Goal: Task Accomplishment & Management: Manage account settings

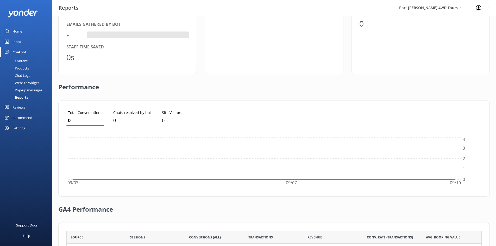
scroll to position [117, 0]
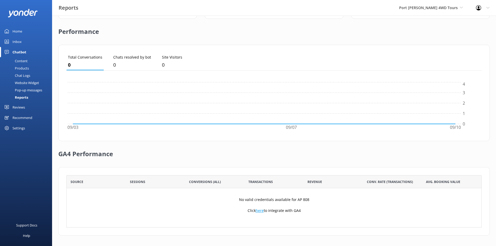
click at [260, 211] on link "here" at bounding box center [260, 210] width 8 height 5
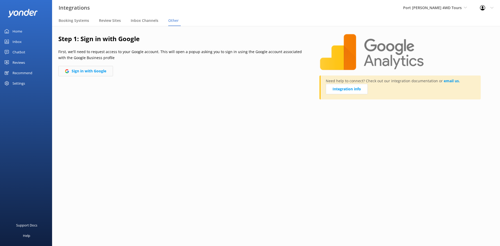
click at [98, 68] on button "Sign in with Google" at bounding box center [85, 71] width 55 height 10
click at [89, 73] on button "Sign in with Google" at bounding box center [85, 71] width 55 height 10
click at [100, 71] on button "Sign in with Google" at bounding box center [85, 71] width 55 height 10
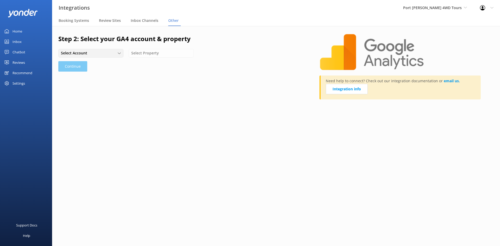
click at [113, 54] on div "Select Account" at bounding box center [91, 53] width 62 height 6
click at [104, 64] on link "Port Stephens 4WD Tours" at bounding box center [91, 64] width 64 height 10
click at [150, 55] on span "Select Property" at bounding box center [151, 53] width 31 height 6
click at [151, 62] on div "Port Stephens 4WD Tours - GA4" at bounding box center [165, 63] width 58 height 5
click at [75, 66] on button "Continue" at bounding box center [72, 66] width 29 height 10
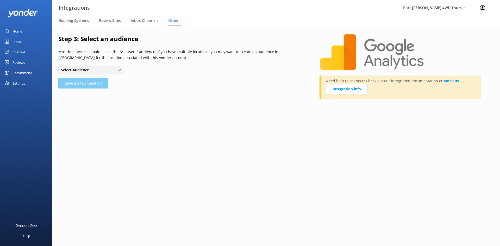
click at [114, 71] on div "Select Audience" at bounding box center [91, 70] width 62 height 6
click at [106, 80] on link "All Users" at bounding box center [91, 81] width 64 height 10
click at [91, 83] on button "Save GA4 Connection" at bounding box center [83, 83] width 50 height 10
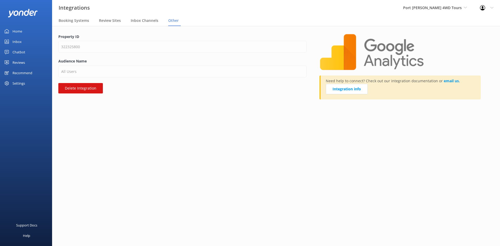
click at [17, 52] on div "Chatbot" at bounding box center [18, 52] width 13 height 10
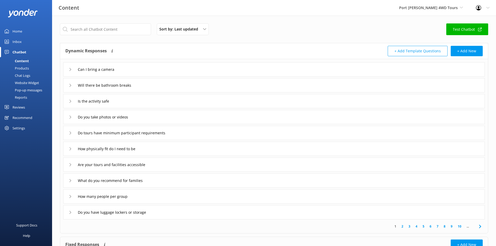
click at [26, 81] on div "Website Widget" at bounding box center [21, 82] width 36 height 7
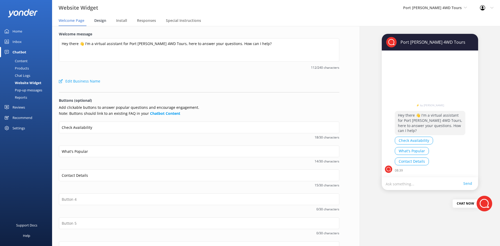
click at [98, 21] on span "Design" at bounding box center [100, 20] width 12 height 5
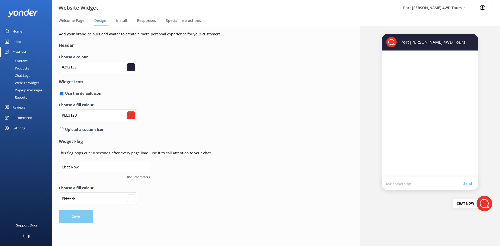
click at [62, 130] on input "radio" at bounding box center [61, 129] width 5 height 5
radio input "true"
radio input "false"
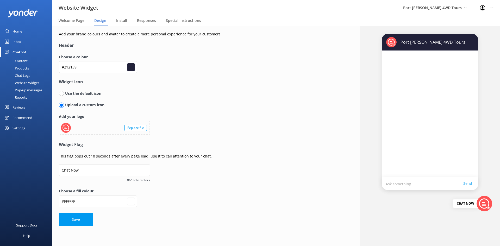
click at [70, 127] on div at bounding box center [66, 128] width 10 height 10
click at [138, 127] on div "Replace file" at bounding box center [135, 128] width 22 height 6
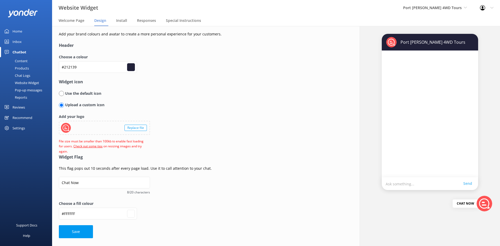
type input "#ffffff"
click at [140, 96] on div "Use the default icon" at bounding box center [189, 94] width 260 height 6
click at [73, 94] on p "Use the default icon" at bounding box center [82, 94] width 37 height 6
click at [62, 93] on input "radio" at bounding box center [61, 93] width 5 height 5
radio input "true"
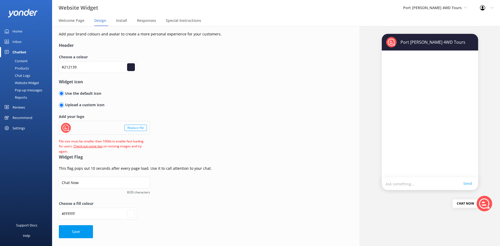
radio input "false"
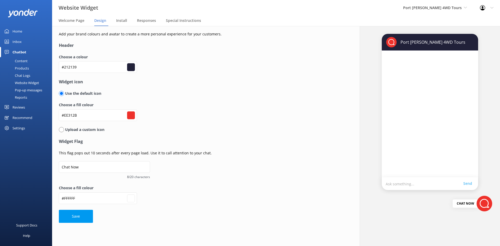
click at [134, 116] on input "#ee312b" at bounding box center [131, 115] width 8 height 8
drag, startPoint x: 81, startPoint y: 117, endPoint x: 66, endPoint y: 118, distance: 15.4
click at [65, 118] on input "#EE312B" at bounding box center [98, 115] width 78 height 12
paste input "DD0000"
type input "#ffffff"
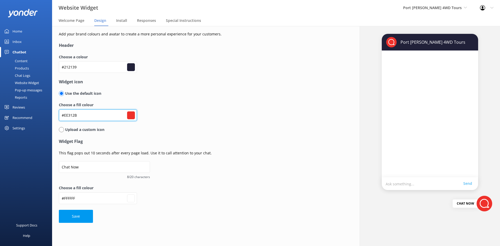
type input "#DD0000"
type input "#dd0000"
type input "#DD0000"
click at [203, 124] on div "Choose a fill colour #DD0000 #dd0000" at bounding box center [189, 114] width 260 height 24
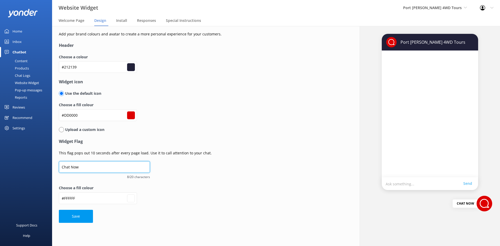
click at [91, 166] on input "Chat Now" at bounding box center [104, 167] width 91 height 12
type input "Chat Now!"
type input "#ffffff"
type input "#dd0000"
type input "Chat Now!"
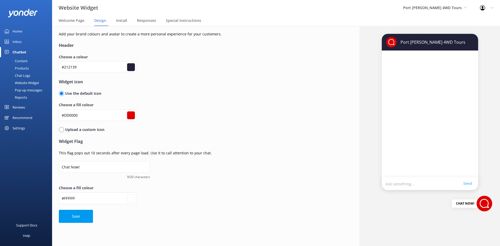
click at [272, 172] on form "Header Choose a colour #212139 #212139 Widget icon Use the default icon Choose …" at bounding box center [189, 132] width 260 height 180
click at [78, 220] on button "Save" at bounding box center [76, 216] width 34 height 13
type input "#ffffff"
type input "#dd0000"
type input "#ffffff"
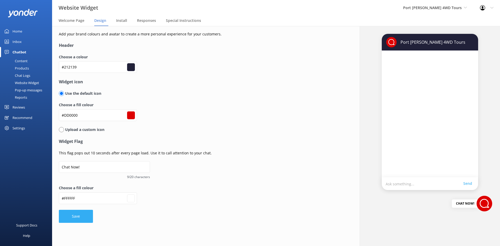
type input "#dd0000"
type input "#ffffff"
type input "#dd0000"
type input "#ffffff"
type input "#dd0000"
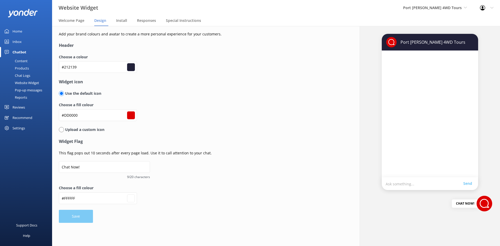
click at [35, 81] on div "Website Widget" at bounding box center [21, 82] width 36 height 7
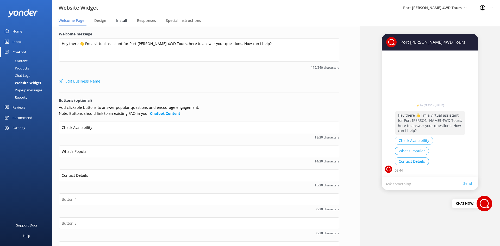
click at [118, 20] on span "Install" at bounding box center [121, 20] width 11 height 5
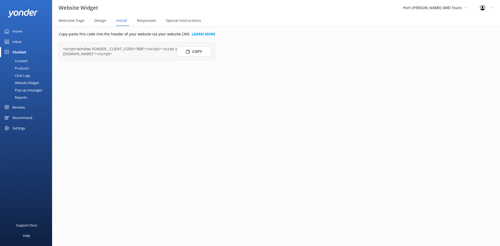
click at [194, 50] on button "Copy" at bounding box center [194, 51] width 34 height 10
click at [18, 110] on div "Reviews" at bounding box center [18, 107] width 12 height 10
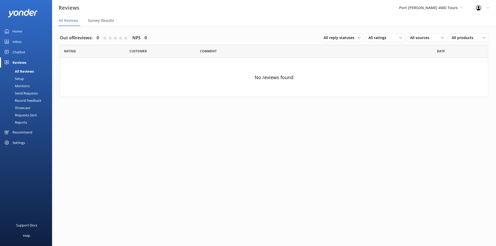
click at [146, 31] on div "Out of 0 reviews: 0 NPS 0 All reply statuses All reply statuses Needs a reply D…" at bounding box center [274, 66] width 444 height 81
click at [103, 24] on div "Survey Results" at bounding box center [102, 21] width 28 height 10
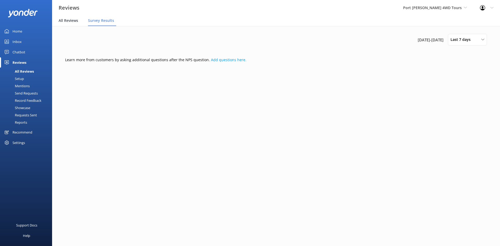
click at [67, 21] on span "All Reviews" at bounding box center [69, 20] width 20 height 5
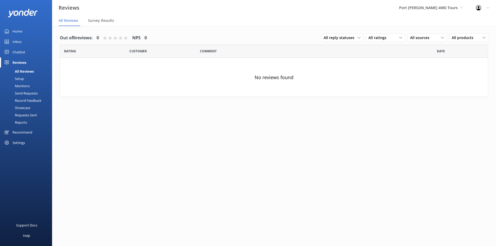
click at [176, 53] on div "Customer" at bounding box center [164, 51] width 71 height 13
click at [19, 30] on div "Home" at bounding box center [17, 31] width 10 height 10
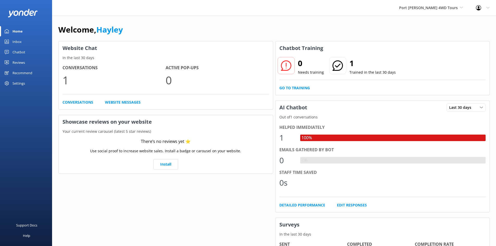
click at [16, 39] on div "Inbox" at bounding box center [16, 41] width 9 height 10
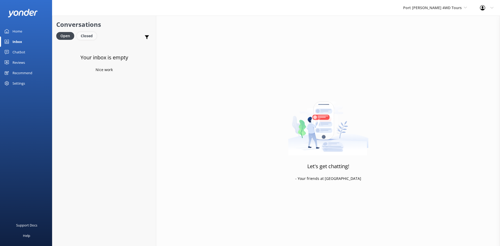
click at [91, 34] on div "Closed" at bounding box center [87, 36] width 20 height 8
click at [146, 77] on span "1mth" at bounding box center [148, 75] width 8 height 4
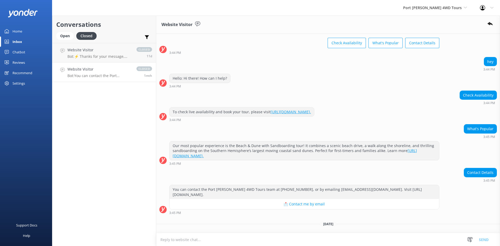
scroll to position [33, 0]
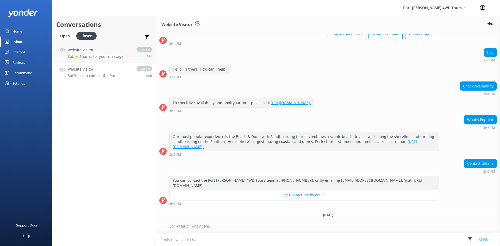
drag, startPoint x: 146, startPoint y: 72, endPoint x: 124, endPoint y: 76, distance: 21.8
click at [124, 76] on p "Bot: You can contact the Port Stephens 4WD Tours team at +61 2 4984 4760, or by…" at bounding box center [99, 75] width 64 height 5
click at [131, 55] on p "Bot: ⚡ Thanks for your message, we'll get back to you as soon as we can. You're…" at bounding box center [99, 56] width 64 height 5
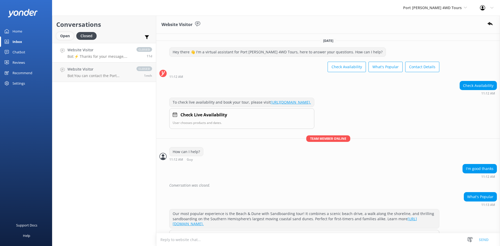
scroll to position [77, 0]
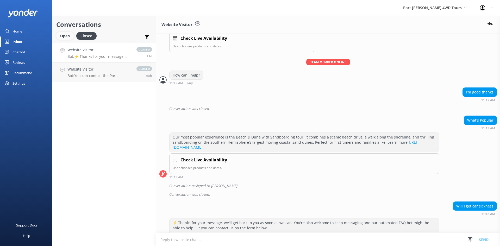
click at [62, 35] on div "Open" at bounding box center [64, 36] width 17 height 8
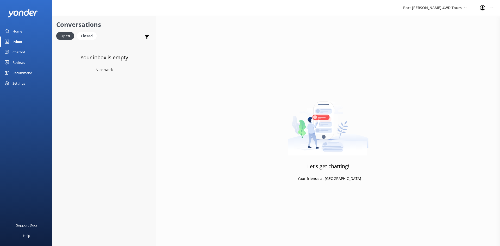
click at [26, 28] on link "Home" at bounding box center [26, 31] width 52 height 10
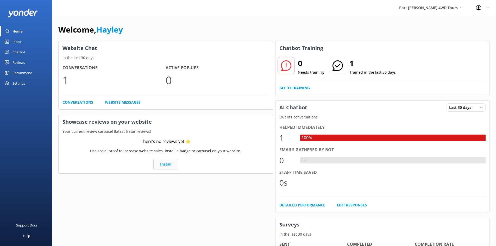
click at [168, 166] on link "Install" at bounding box center [165, 164] width 25 height 10
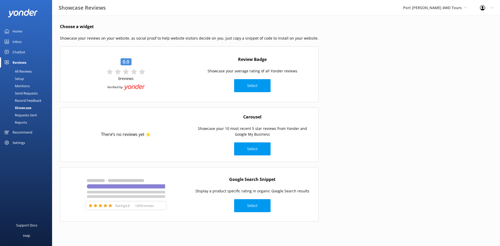
click at [20, 62] on div "Reviews" at bounding box center [19, 62] width 14 height 10
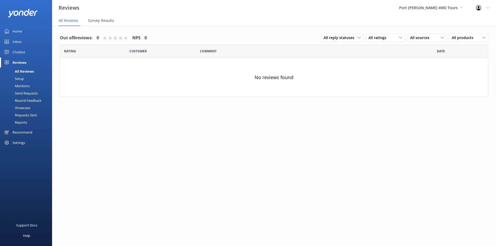
click at [17, 31] on div "Home" at bounding box center [17, 31] width 10 height 10
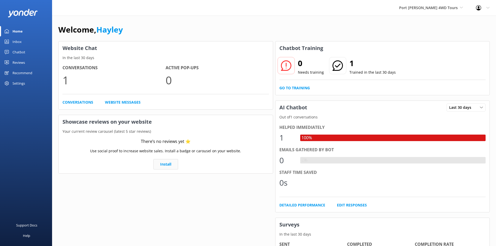
click at [166, 159] on link "Install" at bounding box center [165, 164] width 25 height 10
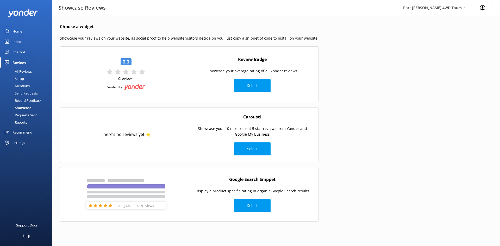
click at [23, 71] on div "All Reviews" at bounding box center [17, 71] width 29 height 7
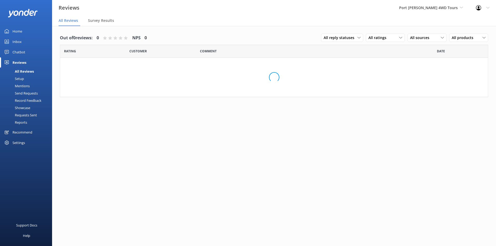
click at [21, 78] on div "Setup" at bounding box center [13, 78] width 21 height 7
click at [17, 30] on div "Home" at bounding box center [17, 31] width 10 height 10
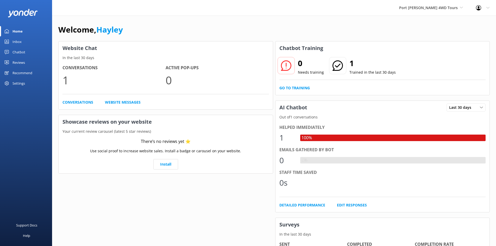
click at [17, 40] on div "Inbox" at bounding box center [16, 41] width 9 height 10
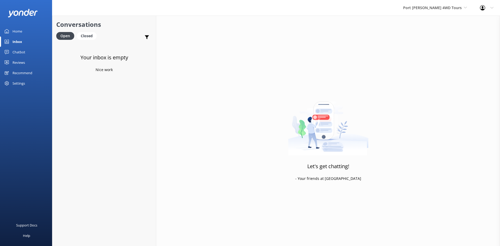
click at [16, 33] on div "Home" at bounding box center [17, 31] width 10 height 10
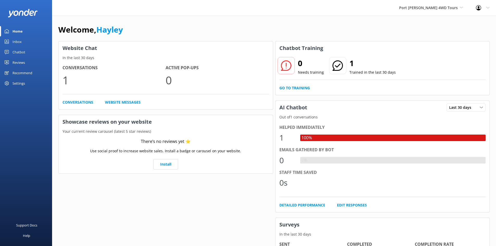
click at [17, 52] on div "Chatbot" at bounding box center [18, 52] width 13 height 10
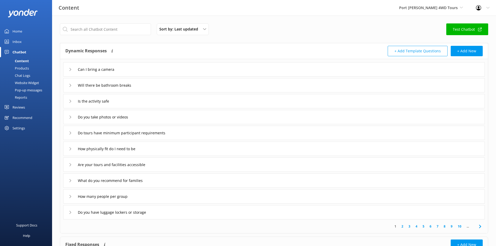
click at [21, 69] on div "Products" at bounding box center [16, 68] width 26 height 7
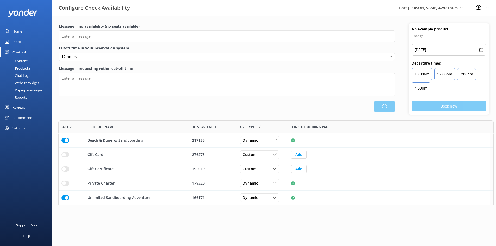
type input "There are no seats available, please check an alternative day"
type textarea "Our online booking system closes {hours} prior to departure. Please contact us …"
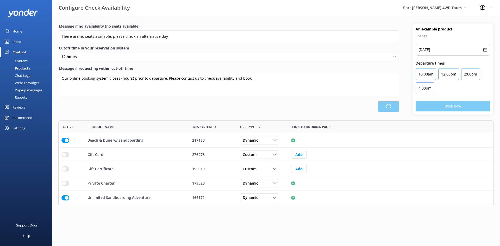
scroll to position [81, 431]
click at [21, 73] on div "Chat Logs" at bounding box center [16, 75] width 27 height 7
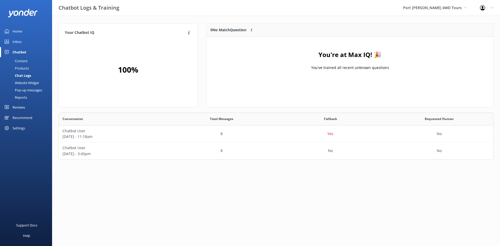
scroll to position [43, 431]
click at [23, 82] on div "Website Widget" at bounding box center [21, 82] width 36 height 7
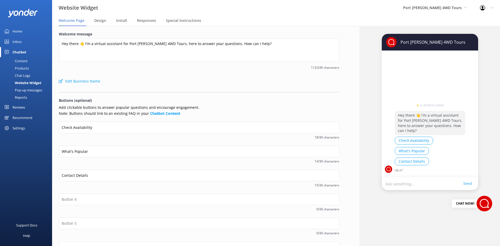
click at [23, 91] on div "Pop-up messages" at bounding box center [22, 89] width 39 height 7
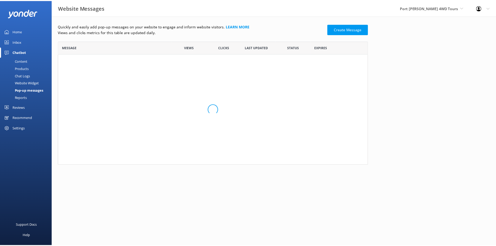
scroll to position [120, 308]
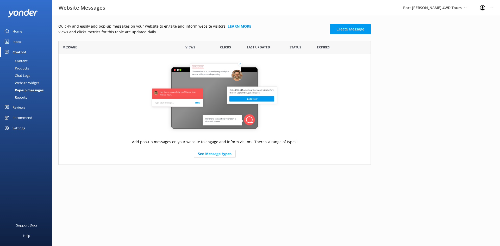
click at [22, 100] on div "Reports" at bounding box center [15, 97] width 24 height 7
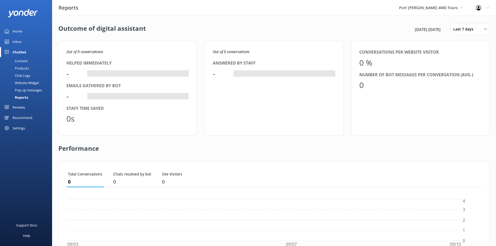
scroll to position [48, 411]
click at [20, 106] on div "Reviews" at bounding box center [18, 107] width 12 height 10
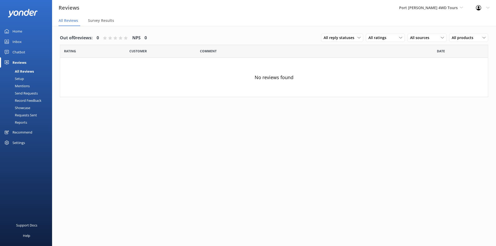
click at [15, 31] on div "Home" at bounding box center [17, 31] width 10 height 10
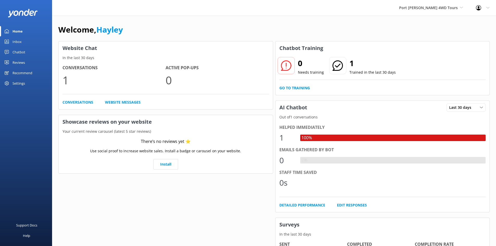
click at [17, 71] on div "Recommend" at bounding box center [22, 73] width 20 height 10
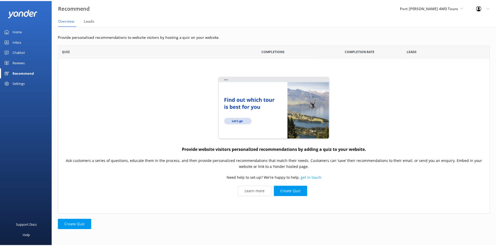
scroll to position [166, 431]
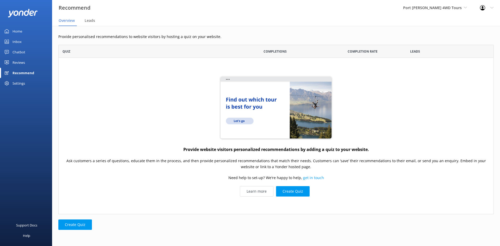
click at [25, 62] on div "Reviews" at bounding box center [18, 62] width 12 height 10
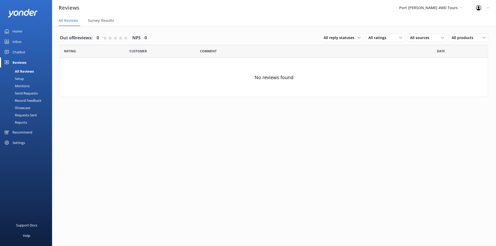
click at [21, 51] on div "Chatbot" at bounding box center [18, 52] width 13 height 10
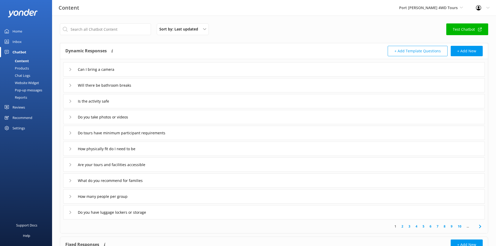
click at [24, 45] on link "Inbox" at bounding box center [26, 41] width 52 height 10
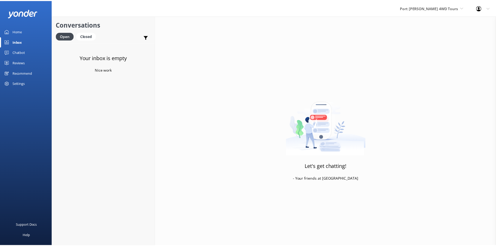
scroll to position [43, 0]
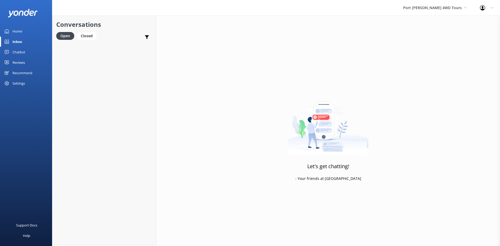
click at [32, 33] on link "Home" at bounding box center [26, 31] width 52 height 10
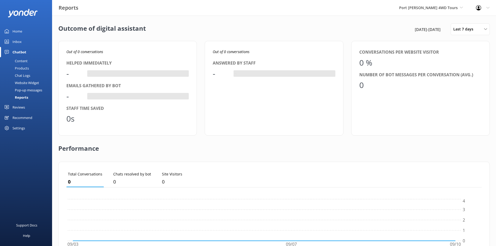
click at [19, 110] on div "Reviews" at bounding box center [18, 107] width 12 height 10
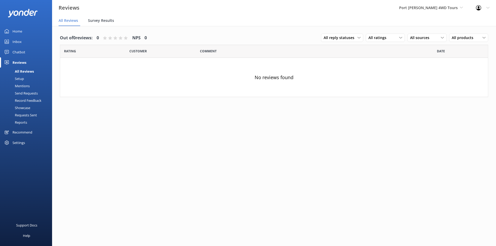
click at [97, 21] on span "Survey Results" at bounding box center [101, 20] width 26 height 5
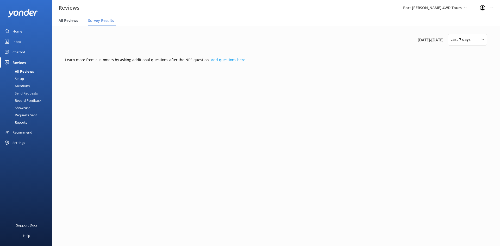
click at [72, 21] on span "All Reviews" at bounding box center [69, 20] width 20 height 5
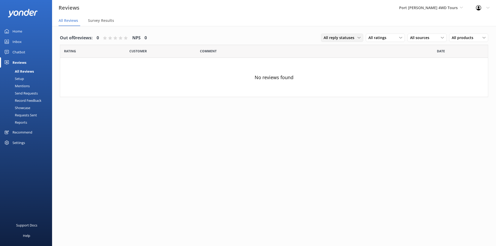
click at [356, 40] on span "All reply statuses" at bounding box center [341, 38] width 34 height 6
click at [379, 36] on span "All ratings" at bounding box center [378, 38] width 21 height 6
click at [425, 36] on span "All sources" at bounding box center [421, 38] width 22 height 6
click at [397, 38] on div "All ratings" at bounding box center [385, 38] width 36 height 6
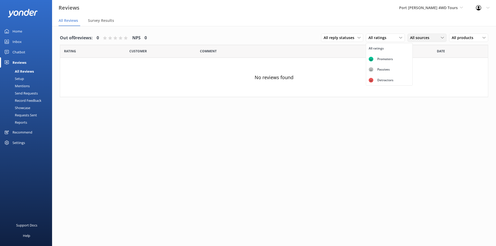
click at [435, 38] on div "All sources" at bounding box center [427, 38] width 36 height 6
click at [461, 37] on span "All products" at bounding box center [464, 38] width 25 height 6
click at [405, 24] on nav "All Reviews Survey Results" at bounding box center [274, 21] width 444 height 10
click at [463, 10] on div "Port Stephens 4WD Tours Port Stephens 4WD Tours Port Stephens Coaches" at bounding box center [431, 8] width 77 height 16
click at [439, 33] on link "Port Stephens Coaches" at bounding box center [419, 41] width 52 height 17
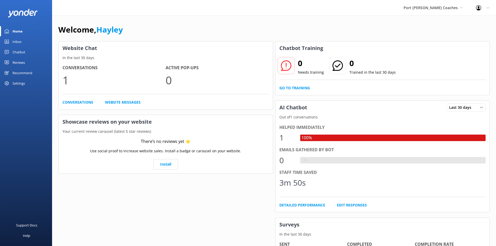
click at [22, 49] on div "Chatbot" at bounding box center [18, 52] width 13 height 10
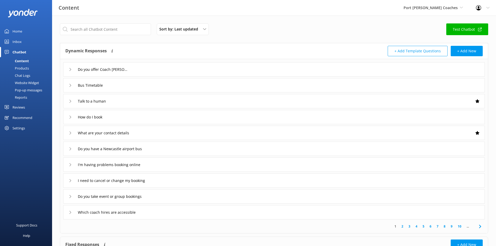
click at [19, 43] on div "Inbox" at bounding box center [16, 41] width 9 height 10
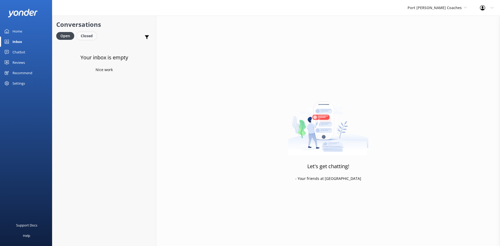
click at [91, 36] on div "Closed" at bounding box center [87, 36] width 20 height 8
click at [97, 53] on h4 "Website Visitor" at bounding box center [99, 50] width 64 height 6
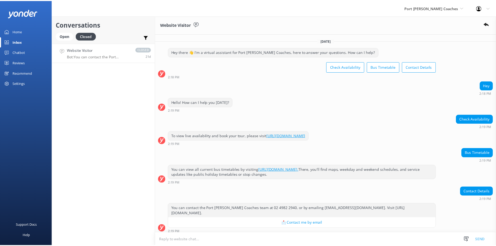
scroll to position [23, 0]
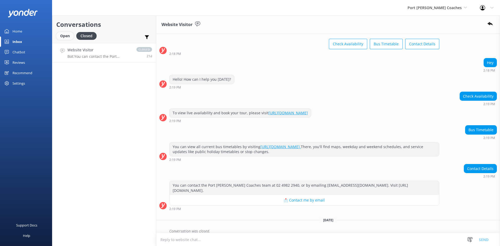
click at [67, 35] on div "Open" at bounding box center [64, 36] width 17 height 8
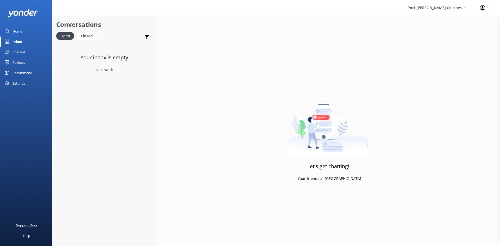
click at [21, 30] on div "Home" at bounding box center [17, 31] width 10 height 10
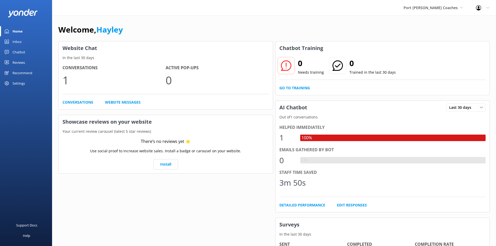
click at [18, 52] on div "Chatbot" at bounding box center [18, 52] width 13 height 10
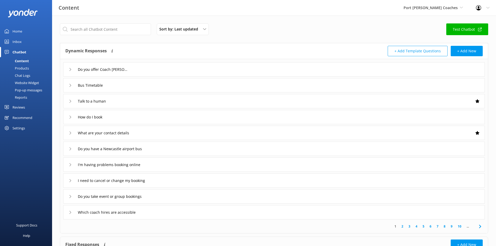
click at [19, 96] on div "Reports" at bounding box center [15, 97] width 24 height 7
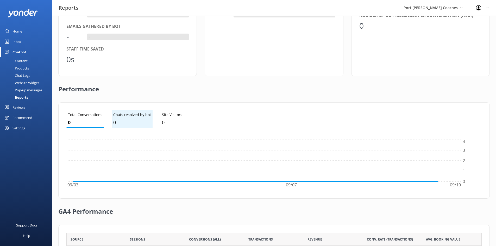
scroll to position [117, 0]
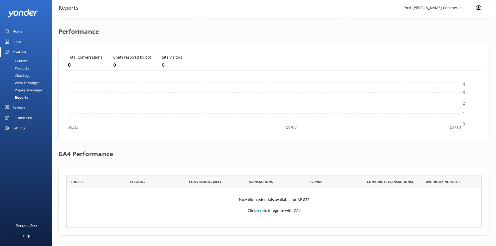
click at [26, 81] on div "Website Widget" at bounding box center [21, 82] width 36 height 7
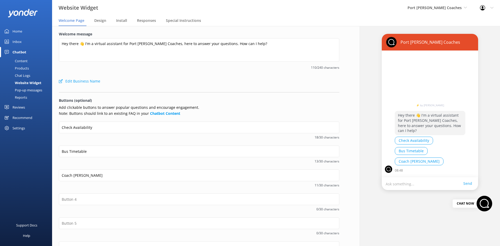
click at [24, 31] on link "Home" at bounding box center [26, 31] width 52 height 10
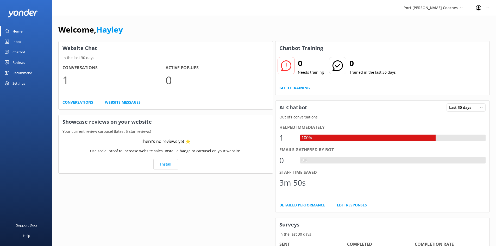
click at [486, 8] on div "Profile Settings Logout" at bounding box center [482, 8] width 27 height 16
click at [458, 7] on span "Port Stephens Coaches" at bounding box center [433, 8] width 59 height 6
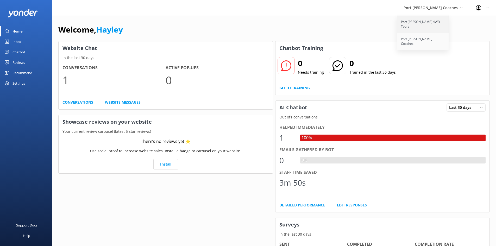
click at [440, 22] on link "Port Stephens 4WD Tours" at bounding box center [423, 24] width 52 height 17
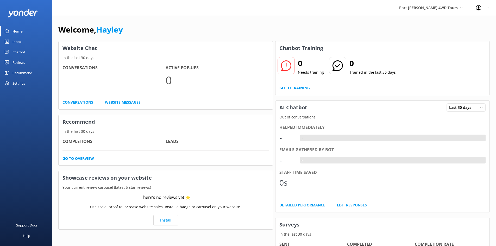
click at [18, 51] on div "Chatbot" at bounding box center [18, 52] width 13 height 10
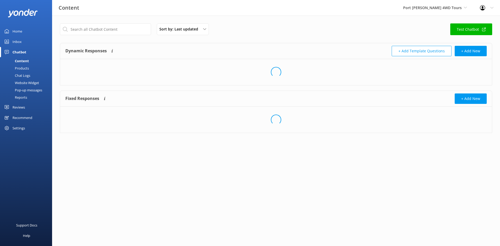
click at [23, 81] on div "Website Widget" at bounding box center [21, 82] width 36 height 7
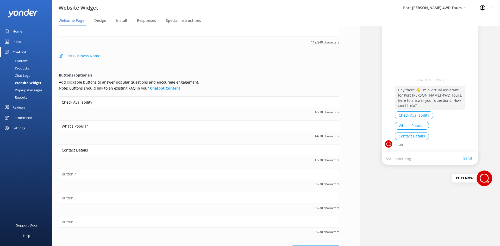
scroll to position [43, 0]
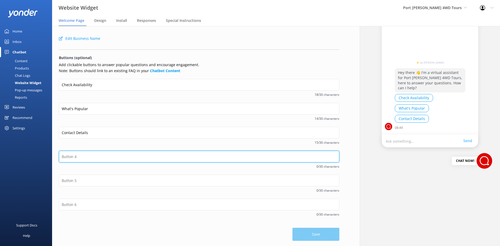
click at [95, 152] on input "text" at bounding box center [199, 157] width 280 height 12
type input "W"
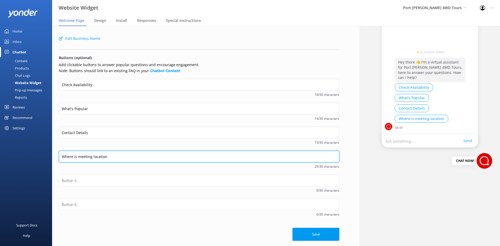
type input "Where is meeting location"
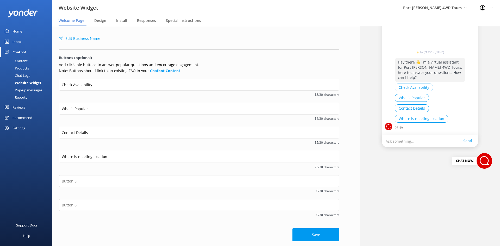
click at [247, 143] on span "15/30 characters" at bounding box center [199, 142] width 280 height 5
click at [311, 235] on button "Save" at bounding box center [315, 234] width 47 height 13
click at [144, 21] on span "Responses" at bounding box center [146, 20] width 19 height 5
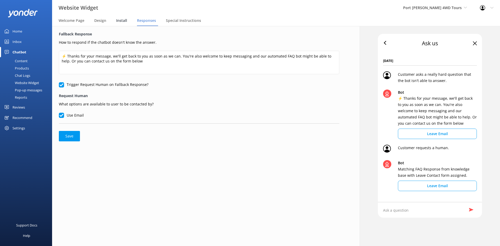
click at [126, 20] on span "Install" at bounding box center [121, 20] width 11 height 5
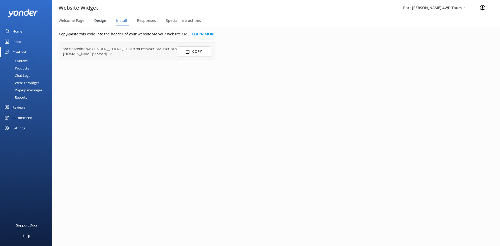
click at [104, 21] on span "Design" at bounding box center [100, 20] width 12 height 5
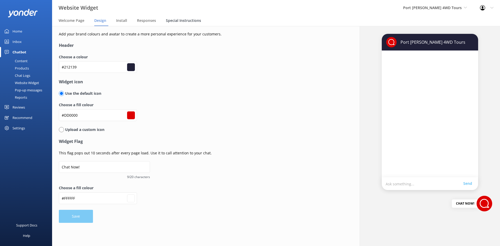
click at [179, 20] on span "Special Instructions" at bounding box center [183, 20] width 35 height 5
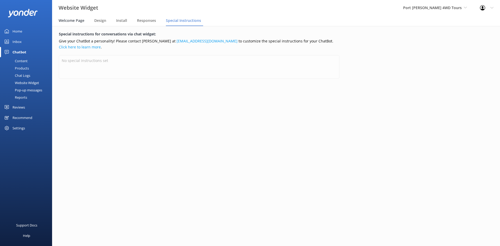
click at [77, 20] on span "Welcome Page" at bounding box center [72, 20] width 26 height 5
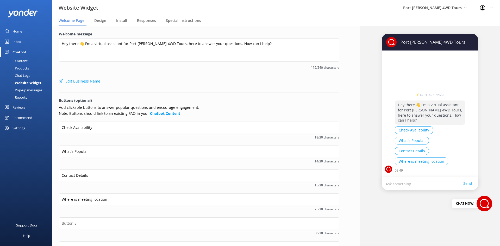
click at [23, 61] on div "Content" at bounding box center [15, 60] width 24 height 7
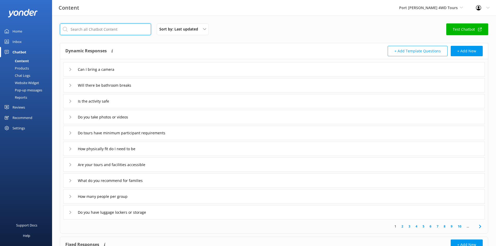
drag, startPoint x: 109, startPoint y: 30, endPoint x: 111, endPoint y: 28, distance: 3.3
click at [109, 30] on input "text" at bounding box center [105, 29] width 91 height 12
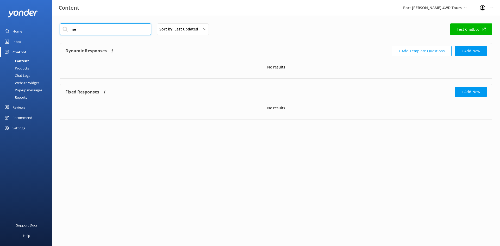
type input "m"
type input "l"
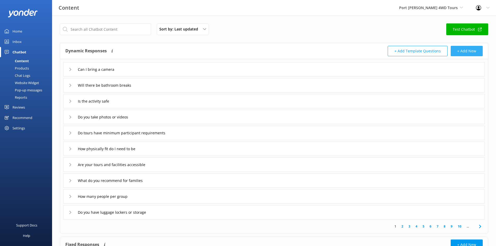
click at [465, 51] on button "+ Add New" at bounding box center [467, 51] width 32 height 10
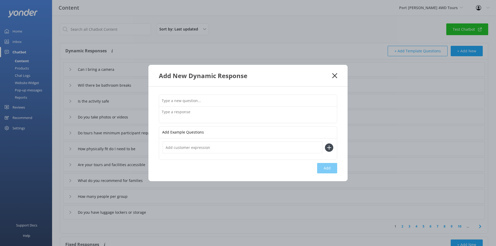
click at [182, 98] on input "text" at bounding box center [248, 101] width 178 height 12
type input "Where is meeting location?"
click at [182, 110] on textarea at bounding box center [248, 115] width 178 height 16
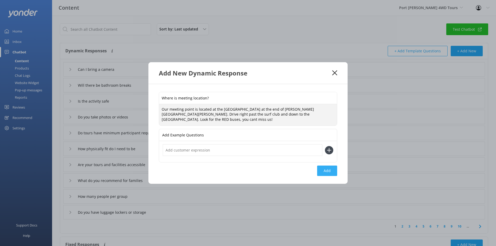
type textarea "Our meeting point is located at the lower carpark at the end of James Paterson …"
click at [325, 172] on button "Add" at bounding box center [327, 171] width 20 height 10
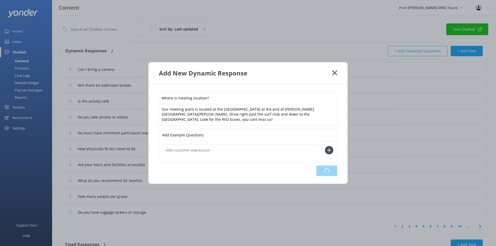
type input "Where is meeting location?"
type input "Can I bring a camera"
type input "Will there be bathroom breaks"
type input "Is the activity safe"
type input "Do you take photos or videos"
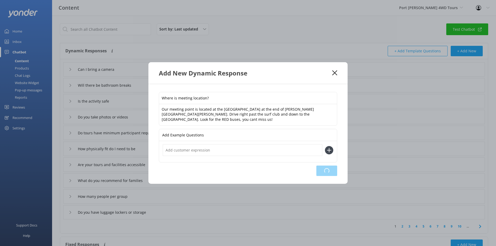
type input "Do tours have minimum participant requirements"
type input "How physically fit do I need to be"
type input "Are your tours and facilities accessible"
type input "What do you recommend for families"
type input "How many people per group"
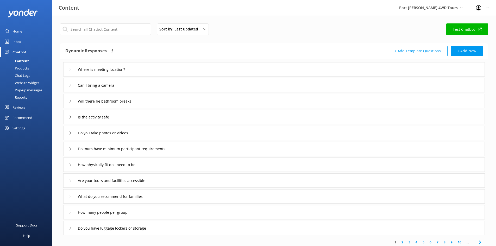
click at [22, 50] on div "Chatbot" at bounding box center [19, 52] width 14 height 10
click at [458, 25] on link "Test Chatbot" at bounding box center [467, 29] width 42 height 12
click at [72, 70] on icon at bounding box center [70, 69] width 3 height 3
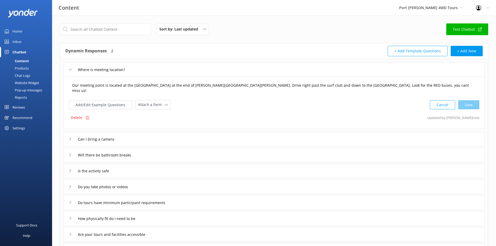
click at [133, 86] on textarea "Our meeting point is located at the lower carpark at the end of James Paterson …" at bounding box center [273, 88] width 409 height 16
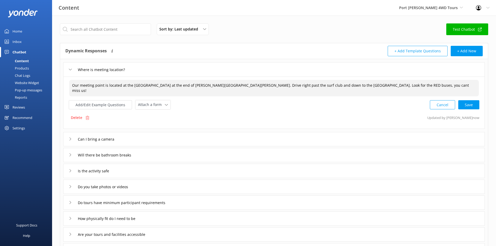
drag, startPoint x: 145, startPoint y: 86, endPoint x: 169, endPoint y: 63, distance: 33.0
click at [145, 86] on textarea "Our meeting point is located at the Lower carpark at the end of James Paterson …" at bounding box center [273, 88] width 409 height 16
drag, startPoint x: 249, startPoint y: 86, endPoint x: 370, endPoint y: 11, distance: 142.5
click at [249, 86] on textarea "Our meeting point is located at the Lower Carpark at the end of James Paterson …" at bounding box center [273, 88] width 409 height 16
click at [469, 104] on div "Cancel Loading.." at bounding box center [454, 104] width 49 height 10
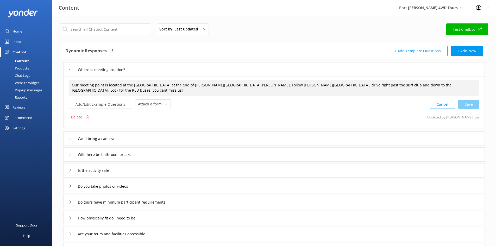
type textarea "Our meeting point is located at the Lower Carpark at the end of James Paterson …"
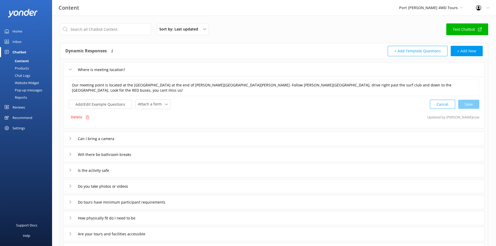
click at [27, 79] on div "Website Widget" at bounding box center [21, 82] width 36 height 7
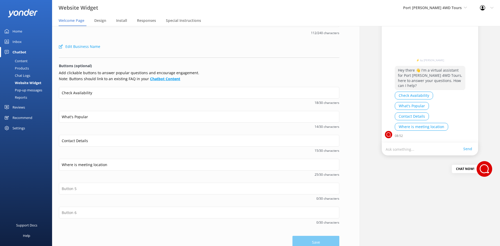
scroll to position [43, 0]
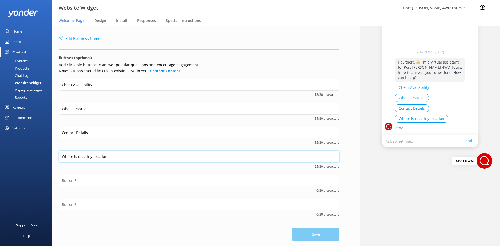
click at [77, 155] on input "Where is meeting location" at bounding box center [199, 157] width 280 height 12
click at [116, 159] on input "Where is the meeting location" at bounding box center [199, 157] width 280 height 12
type input "Where is the meeting location?"
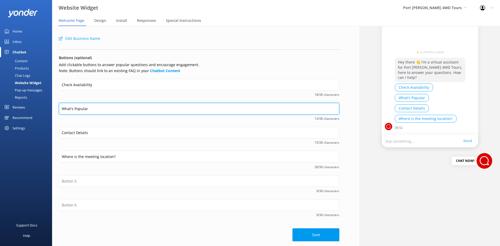
click at [98, 109] on input "What's Popular" at bounding box center [199, 109] width 280 height 12
type input "What's Popular?"
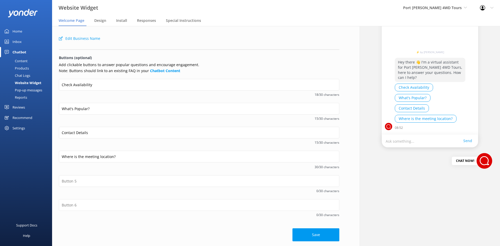
click at [95, 121] on div "15/30 characters" at bounding box center [199, 118] width 280 height 7
click at [316, 231] on button "Save" at bounding box center [315, 234] width 47 height 13
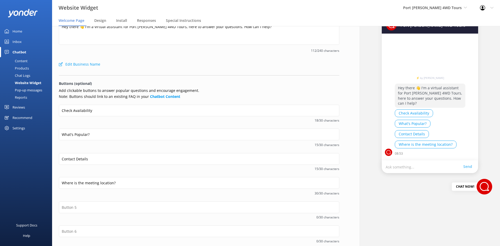
scroll to position [0, 0]
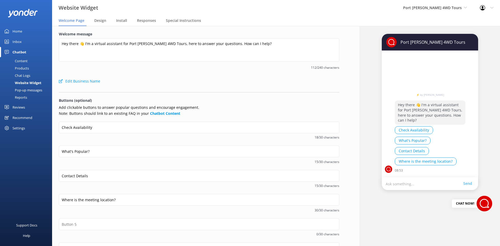
click at [23, 67] on div "Products" at bounding box center [16, 68] width 26 height 7
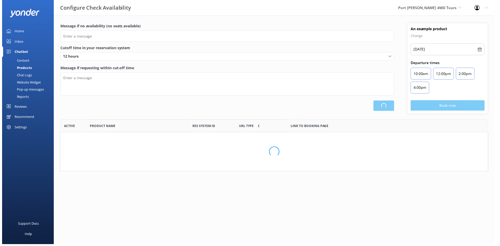
scroll to position [81, 431]
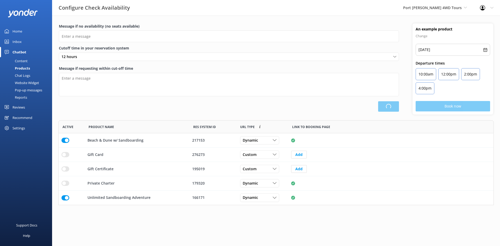
type input "There are no seats available, please check an alternative day"
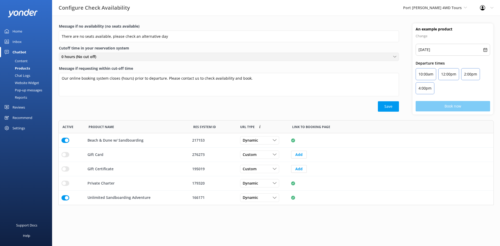
click at [72, 61] on div "0 hours (No cut off) 0 hours (No cut off) 1 hour 2 hours 3 hours 4 hours 5 hour…" at bounding box center [229, 57] width 340 height 8
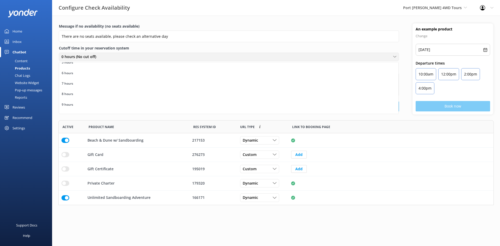
scroll to position [0, 0]
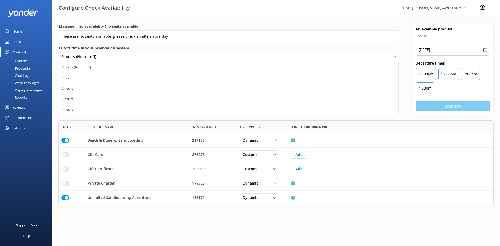
click at [144, 46] on label "Cutoff time in your reservation system" at bounding box center [229, 48] width 340 height 6
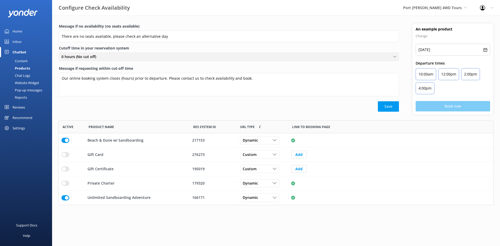
click at [156, 60] on div "0 hours (No cut off) 0 hours (No cut off) 1 hour 2 hours 3 hours 4 hours 5 hour…" at bounding box center [229, 57] width 340 height 8
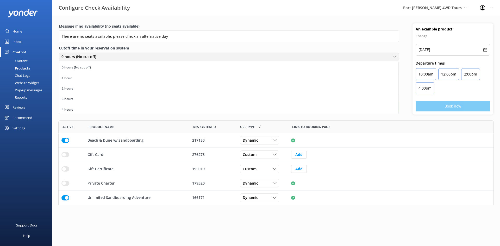
click at [156, 59] on div "0 hours (No cut off)" at bounding box center [228, 57] width 337 height 6
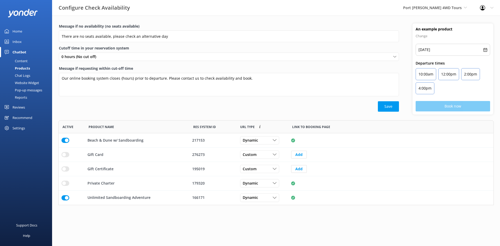
click at [145, 67] on label "Message if requesting within cut-off time" at bounding box center [229, 69] width 340 height 6
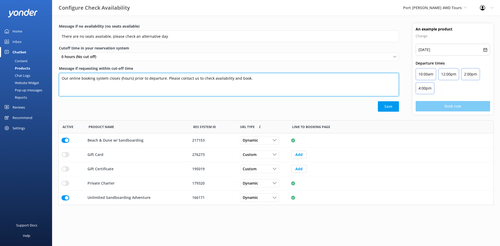
click at [145, 73] on textarea "Our online booking system closes {hours} prior to departure. Please contact us …" at bounding box center [229, 84] width 340 height 23
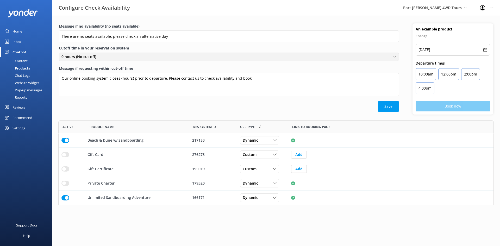
click at [94, 56] on span "0 hours (No cut off)" at bounding box center [80, 57] width 38 height 6
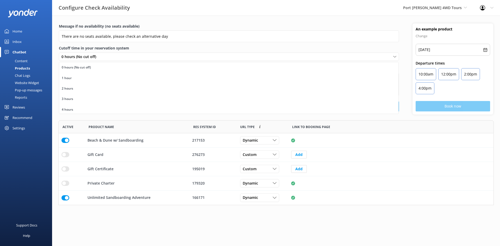
click at [134, 46] on label "Cutoff time in your reservation system" at bounding box center [229, 48] width 340 height 6
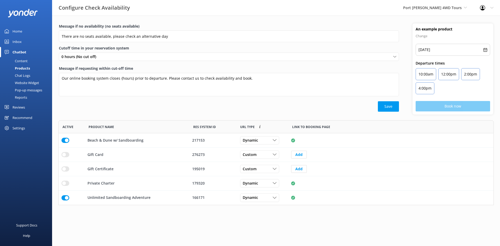
click at [134, 46] on label "Cutoff time in your reservation system" at bounding box center [229, 48] width 340 height 6
click at [98, 57] on span "0 hours (No cut off)" at bounding box center [80, 57] width 38 height 6
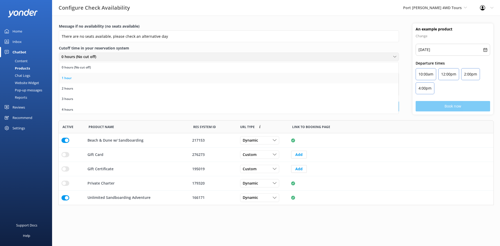
click at [87, 77] on link "1 hour" at bounding box center [228, 78] width 339 height 10
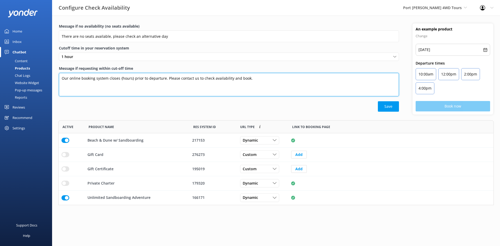
drag, startPoint x: 132, startPoint y: 79, endPoint x: 120, endPoint y: 79, distance: 11.7
click at [120, 79] on textarea "Our online booking system closes {hours} prior to departure. Please contact us …" at bounding box center [229, 84] width 340 height 23
type textarea "Our online booking system closes 1 hour prior to departure. Please contact us t…"
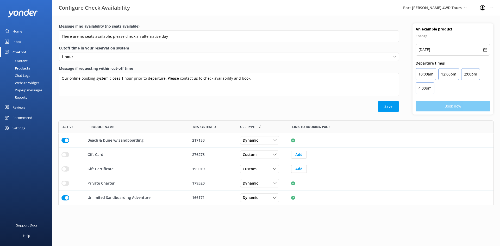
click at [155, 103] on div "Save" at bounding box center [229, 106] width 340 height 10
click at [381, 106] on button "Save" at bounding box center [388, 106] width 21 height 10
click at [389, 108] on button "Save" at bounding box center [388, 106] width 21 height 10
click at [24, 75] on div "Chat Logs" at bounding box center [16, 75] width 27 height 7
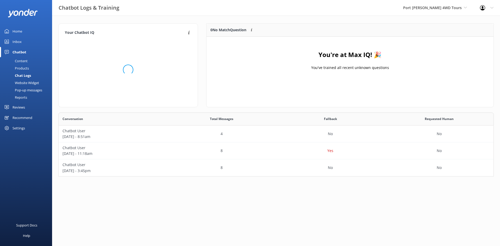
scroll to position [60, 431]
click at [38, 83] on div "Website Widget" at bounding box center [21, 82] width 36 height 7
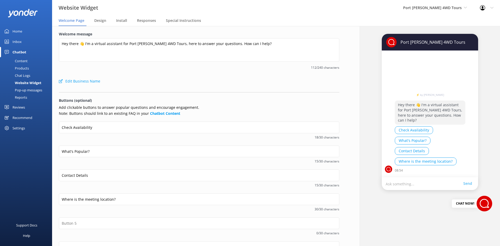
click at [36, 88] on div "Pop-up messages" at bounding box center [22, 89] width 39 height 7
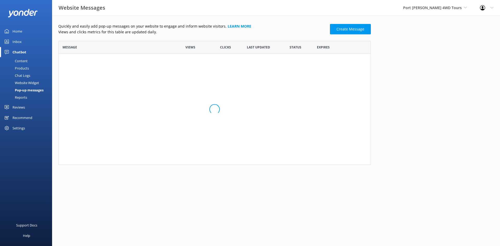
scroll to position [120, 308]
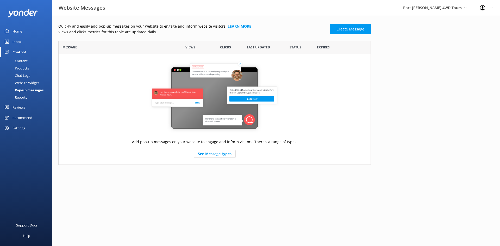
click at [21, 115] on div "Recommend" at bounding box center [22, 117] width 20 height 10
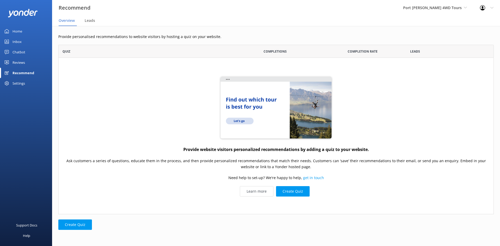
scroll to position [166, 431]
click at [91, 22] on span "Leads" at bounding box center [90, 20] width 10 height 5
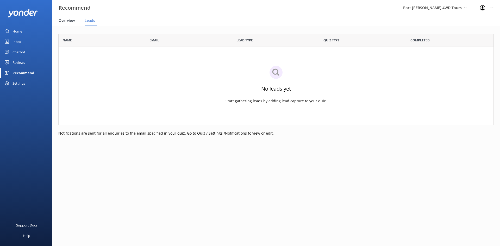
scroll to position [87, 431]
click at [70, 24] on div "Overview" at bounding box center [68, 21] width 18 height 10
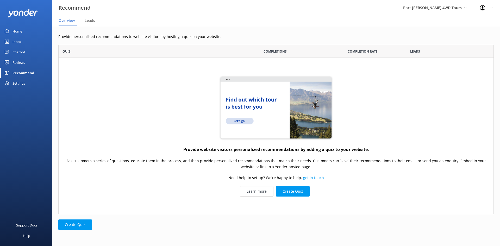
scroll to position [166, 431]
click at [293, 191] on button "Create Quiz" at bounding box center [293, 191] width 34 height 10
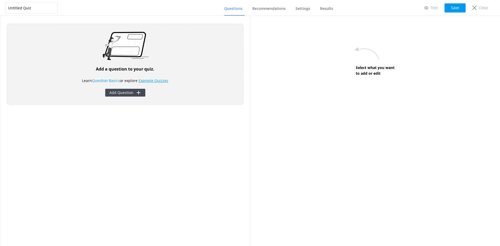
click at [157, 81] on link "Example Quizzes" at bounding box center [153, 80] width 30 height 5
click at [128, 95] on button "Add Question" at bounding box center [125, 93] width 40 height 8
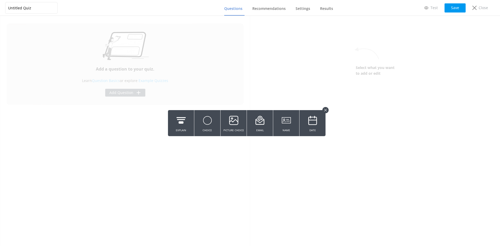
click at [324, 109] on button at bounding box center [325, 110] width 6 height 6
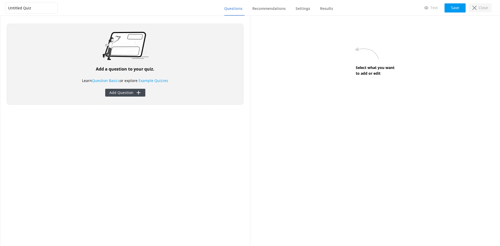
click at [484, 7] on p "Close" at bounding box center [482, 8] width 9 height 6
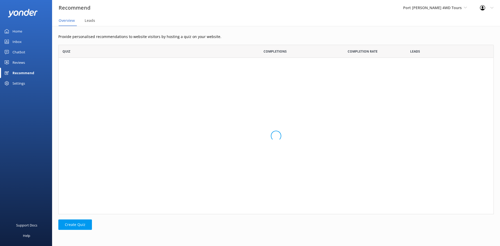
scroll to position [166, 431]
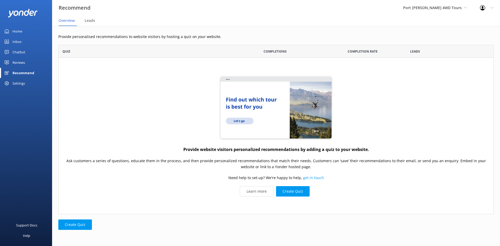
click at [18, 83] on div "Settings" at bounding box center [18, 83] width 12 height 10
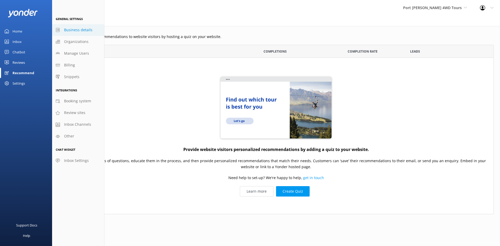
click at [68, 31] on span "Business details" at bounding box center [78, 30] width 28 height 6
select select "Australia/Sydney"
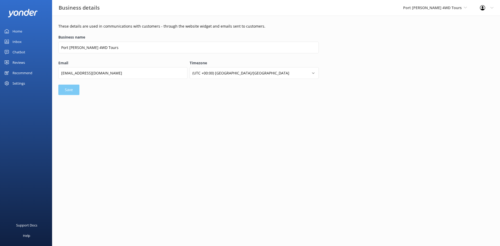
click at [24, 84] on div "Settings" at bounding box center [18, 83] width 12 height 10
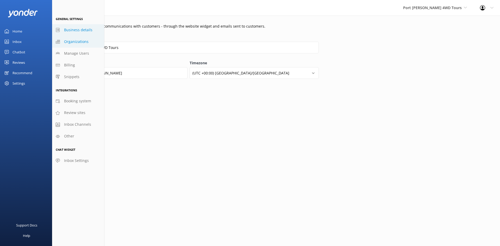
click at [75, 40] on span "Organizations" at bounding box center [76, 42] width 24 height 6
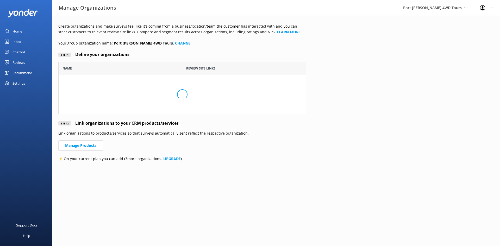
scroll to position [48, 244]
click at [22, 83] on div "Settings" at bounding box center [18, 83] width 12 height 10
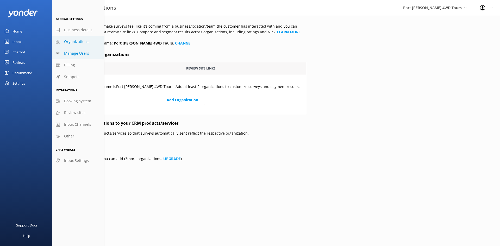
click at [81, 55] on span "Manage Users" at bounding box center [76, 54] width 25 height 6
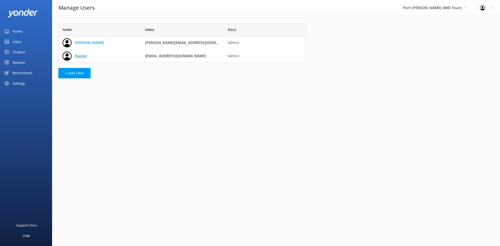
scroll to position [35, 244]
click at [23, 82] on div "Settings" at bounding box center [18, 83] width 12 height 10
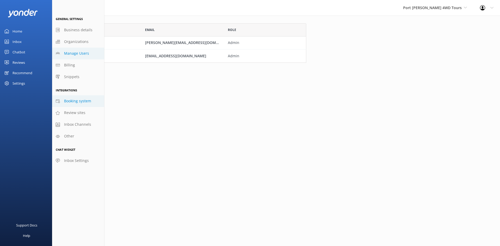
click at [83, 99] on span "Booking system" at bounding box center [77, 101] width 27 height 6
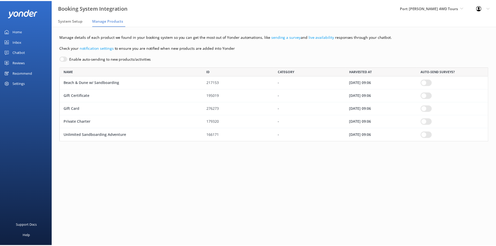
scroll to position [71, 428]
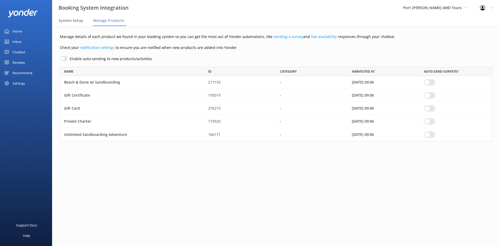
click at [25, 33] on link "Home" at bounding box center [26, 31] width 52 height 10
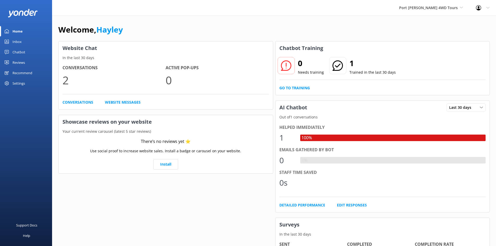
click at [21, 40] on div "Inbox" at bounding box center [16, 41] width 9 height 10
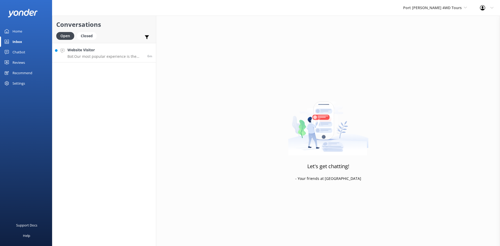
click at [114, 56] on p "Bot: Our most popular experience is the Beach & Dune with Sandboarding tour. It…" at bounding box center [105, 56] width 76 height 5
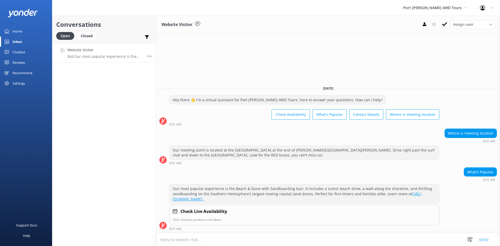
click at [26, 30] on link "Home" at bounding box center [26, 31] width 52 height 10
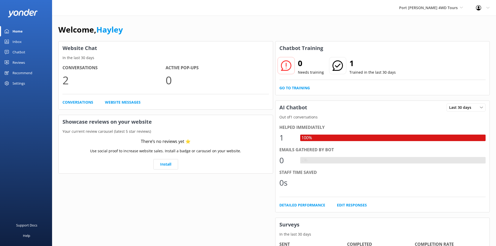
click at [16, 41] on div "Inbox" at bounding box center [16, 41] width 9 height 10
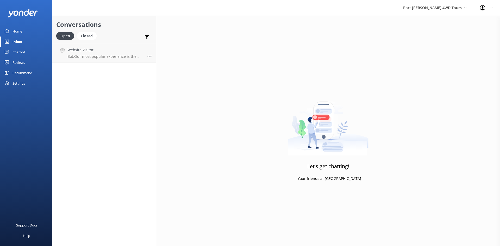
click at [17, 54] on div "Chatbot" at bounding box center [18, 52] width 13 height 10
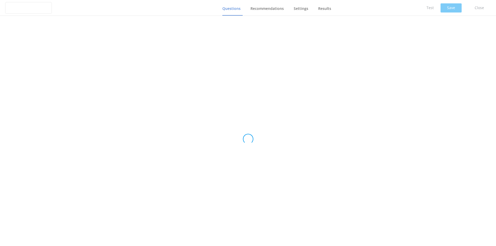
type input "Untitled Quiz"
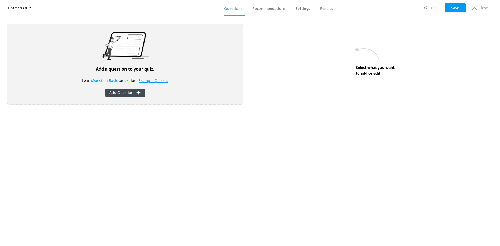
click at [158, 82] on link "Example Quizzes" at bounding box center [153, 80] width 30 height 5
click at [154, 79] on link "Example Quizzes" at bounding box center [153, 80] width 30 height 5
